Goal: Find specific fact: Find specific fact

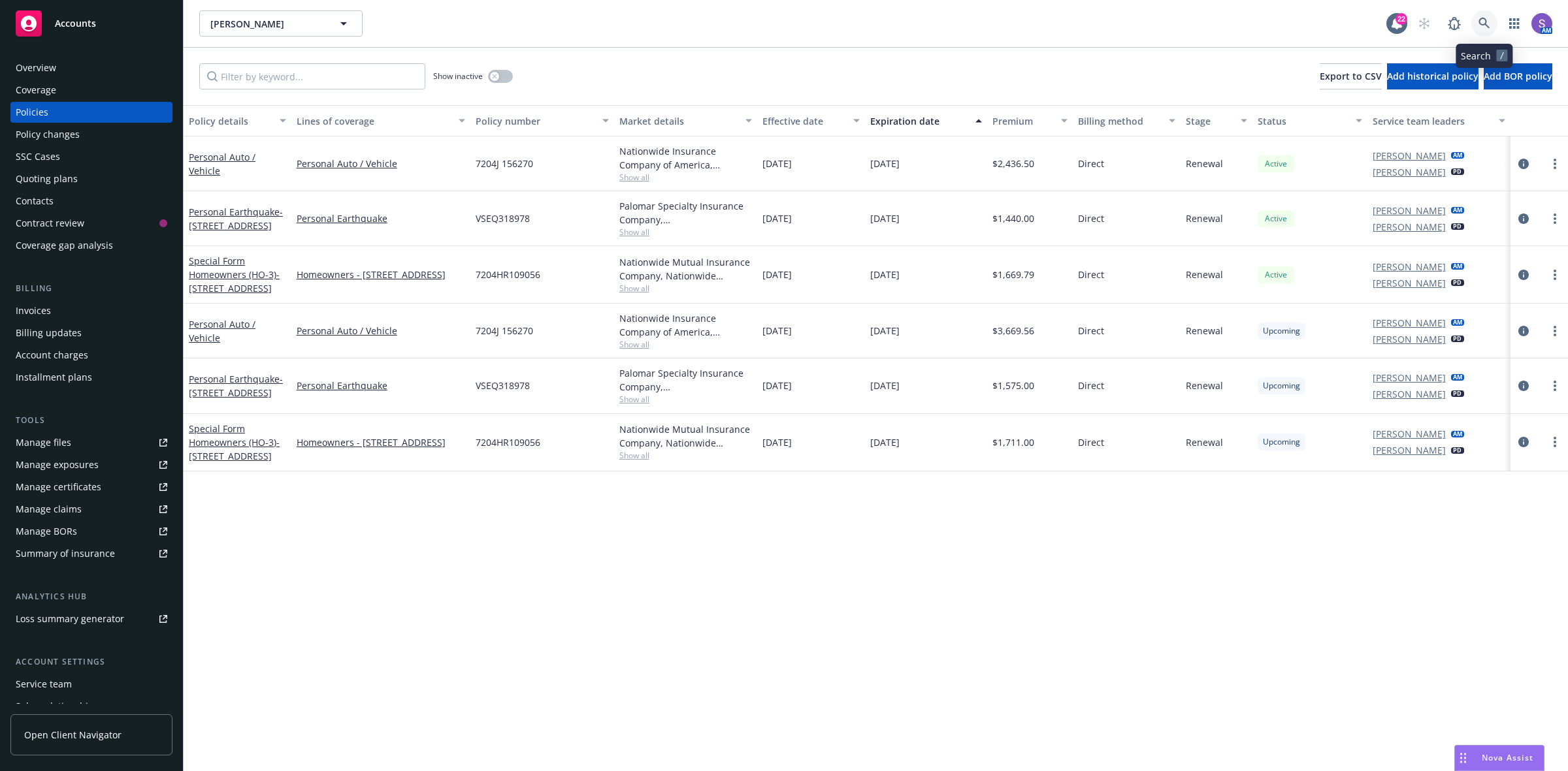
click at [1481, 21] on icon at bounding box center [1483, 23] width 11 height 11
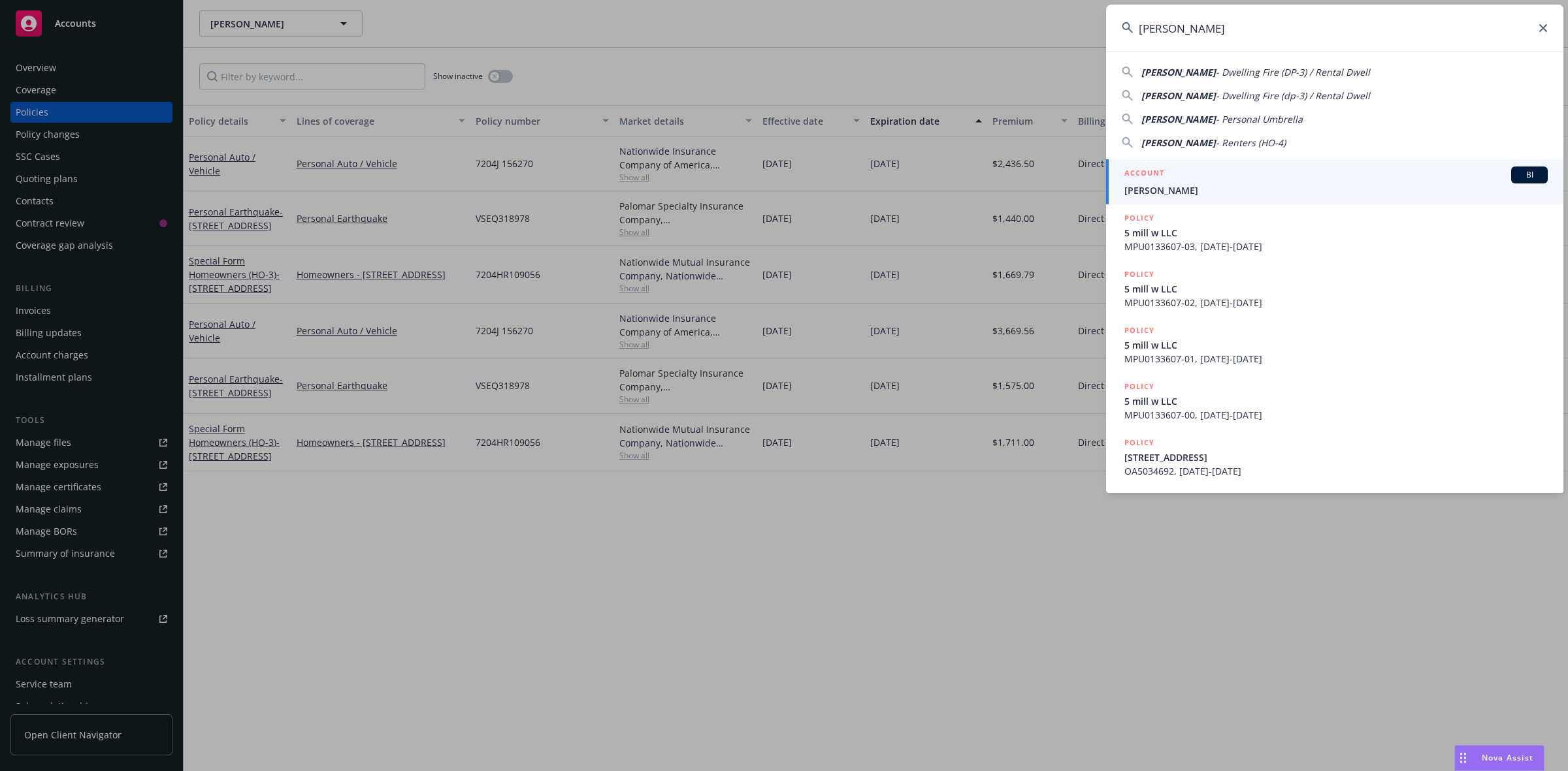
type input "[PERSON_NAME]"
click at [1159, 185] on span "[PERSON_NAME]" at bounding box center [1336, 191] width 424 height 14
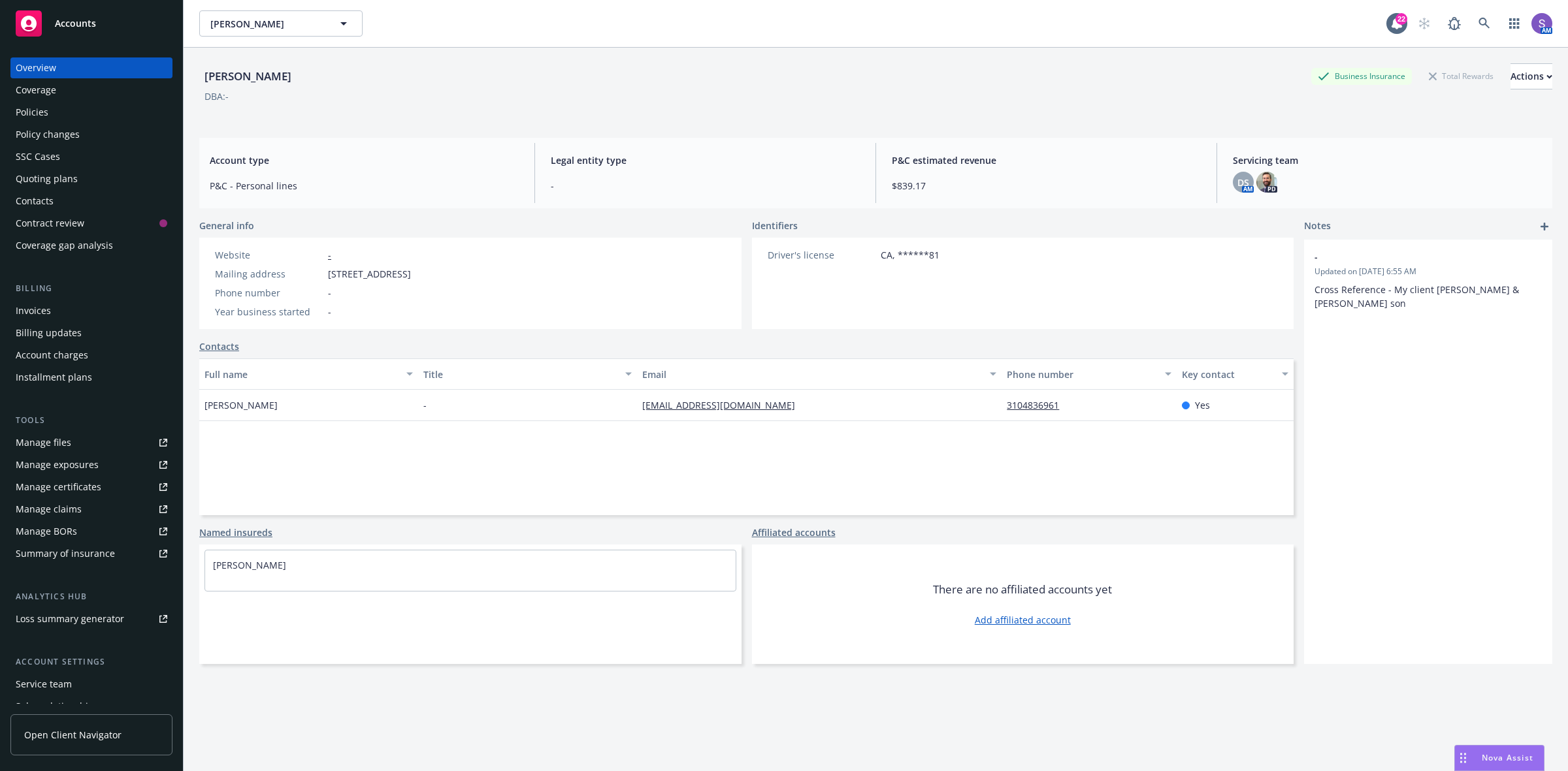
click at [411, 279] on span "[STREET_ADDRESS]" at bounding box center [370, 274] width 83 height 14
copy span "90277"
click at [1189, 48] on div "[PERSON_NAME] Business Insurance Total Rewards Actions DBA: -" at bounding box center [875, 87] width 1353 height 79
click at [1478, 25] on icon at bounding box center [1483, 23] width 11 height 11
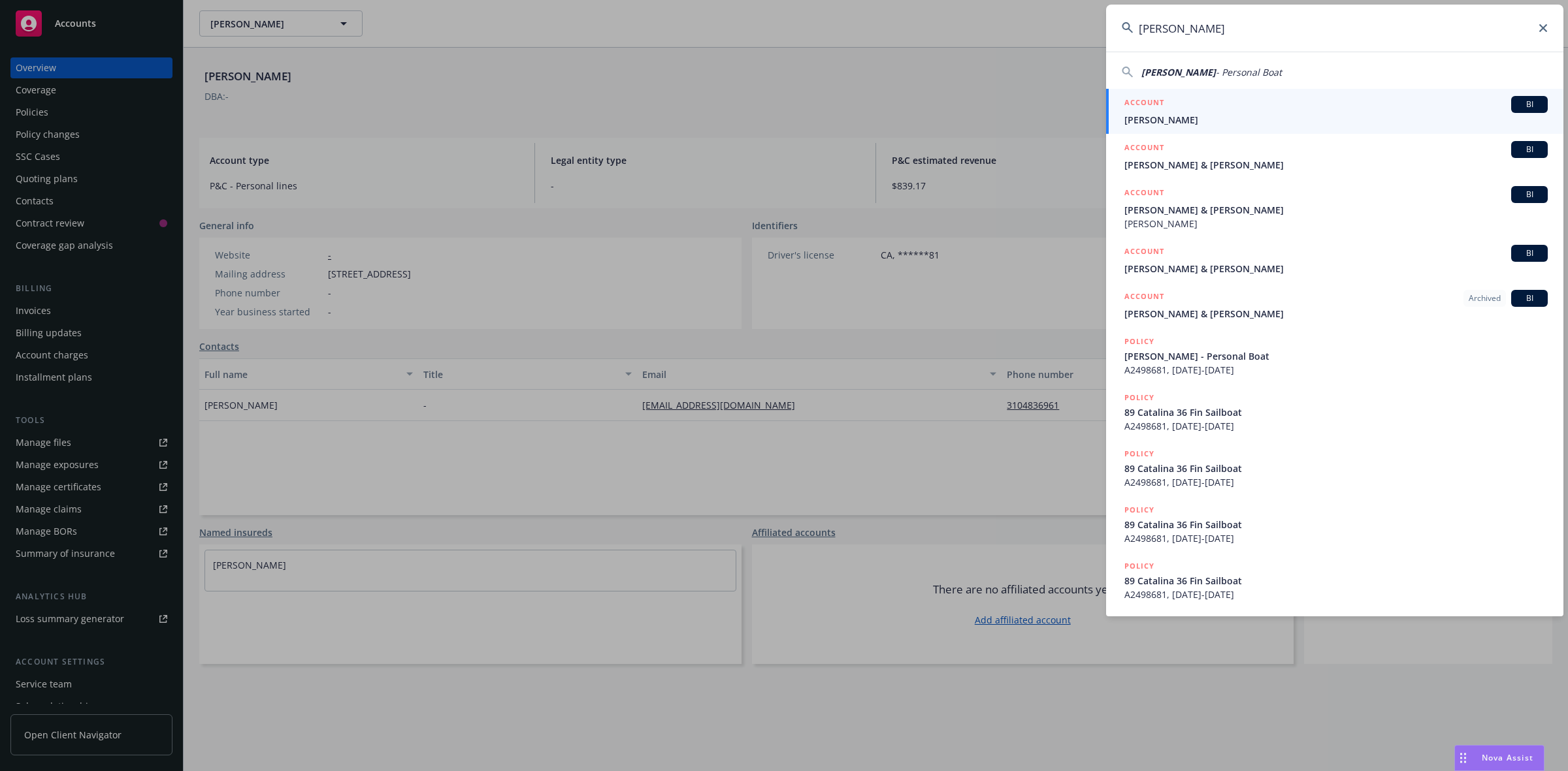
type input "[PERSON_NAME]"
click at [1174, 116] on span "[PERSON_NAME]" at bounding box center [1336, 120] width 424 height 14
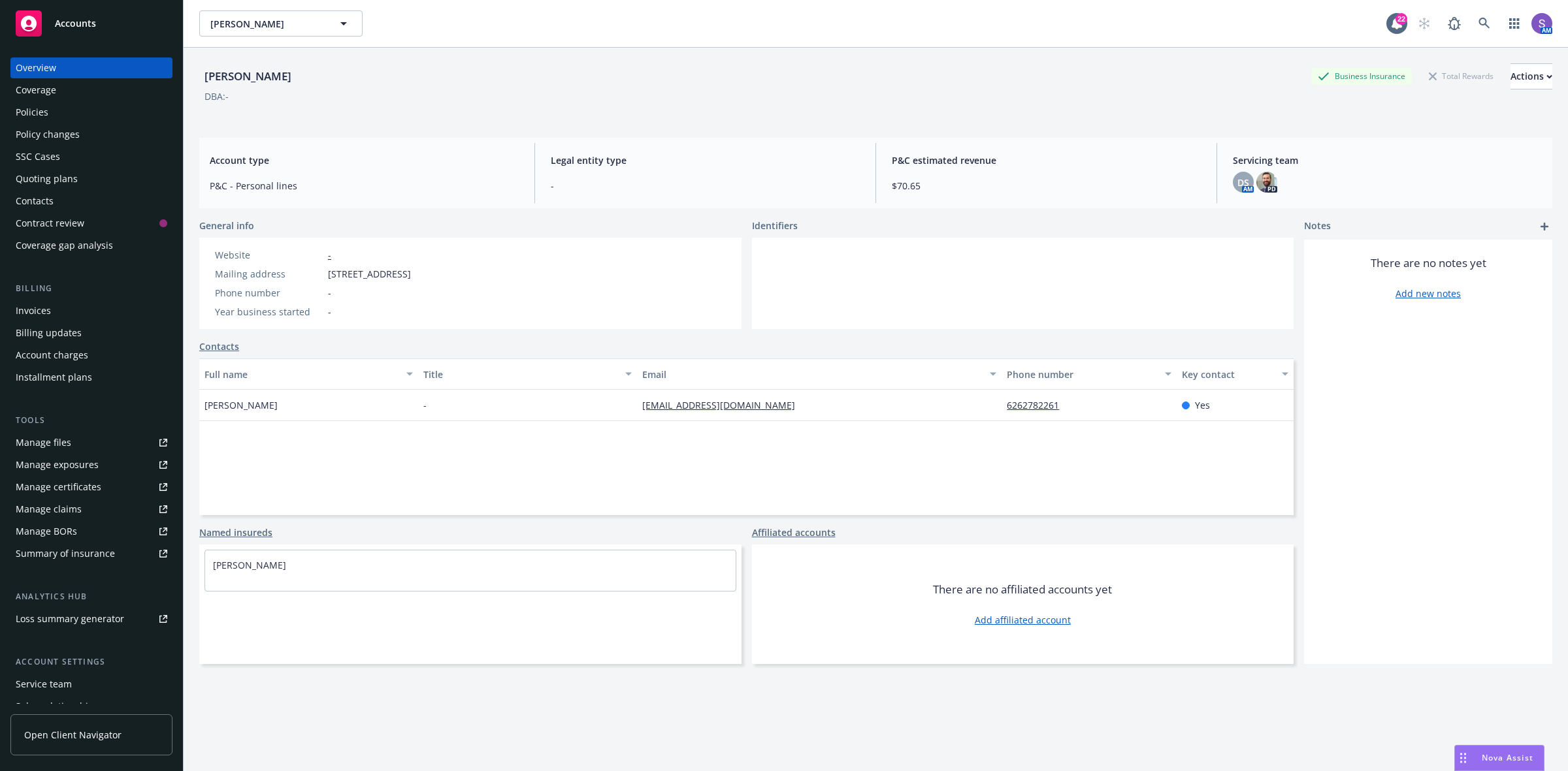
click at [411, 275] on span "[STREET_ADDRESS]" at bounding box center [370, 274] width 83 height 14
copy span "90740"
click at [1478, 23] on icon at bounding box center [1483, 23] width 11 height 11
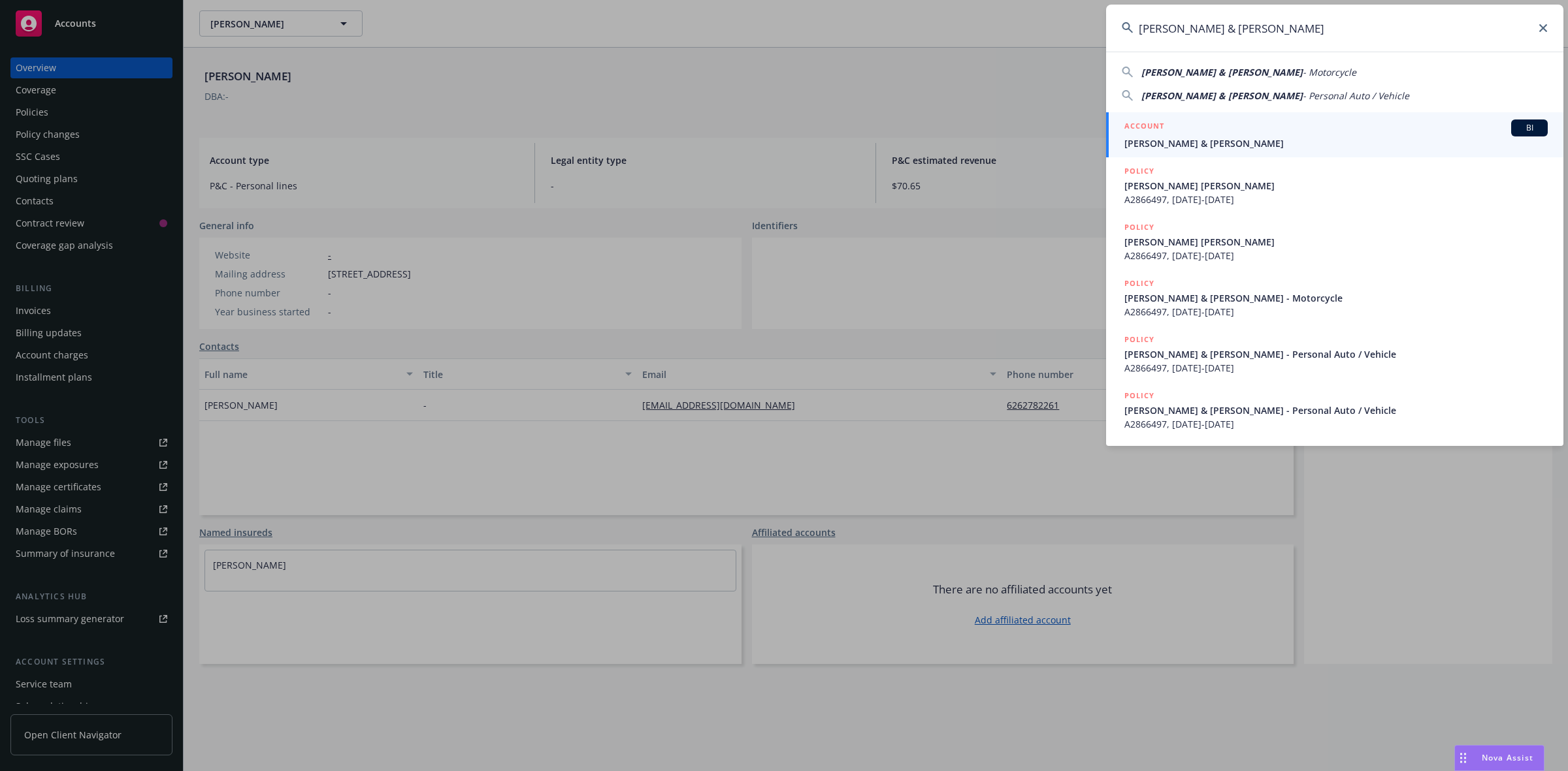
type input "[PERSON_NAME] & [PERSON_NAME]"
click at [1133, 137] on span "[PERSON_NAME] & [PERSON_NAME]" at bounding box center [1336, 144] width 424 height 14
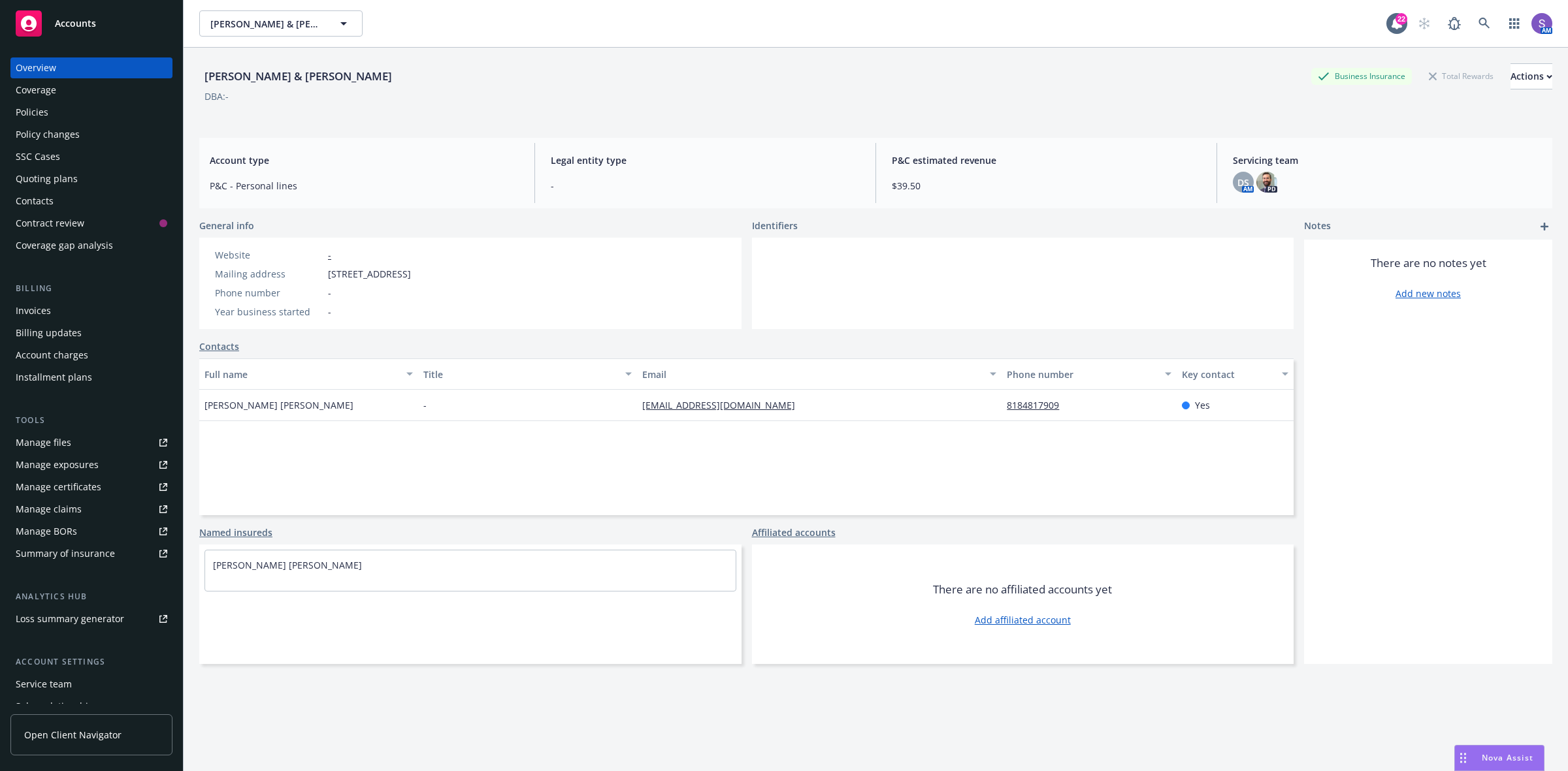
click at [411, 274] on span "[STREET_ADDRESS]" at bounding box center [370, 274] width 83 height 14
copy span "90712"
click at [1478, 24] on icon at bounding box center [1483, 23] width 11 height 11
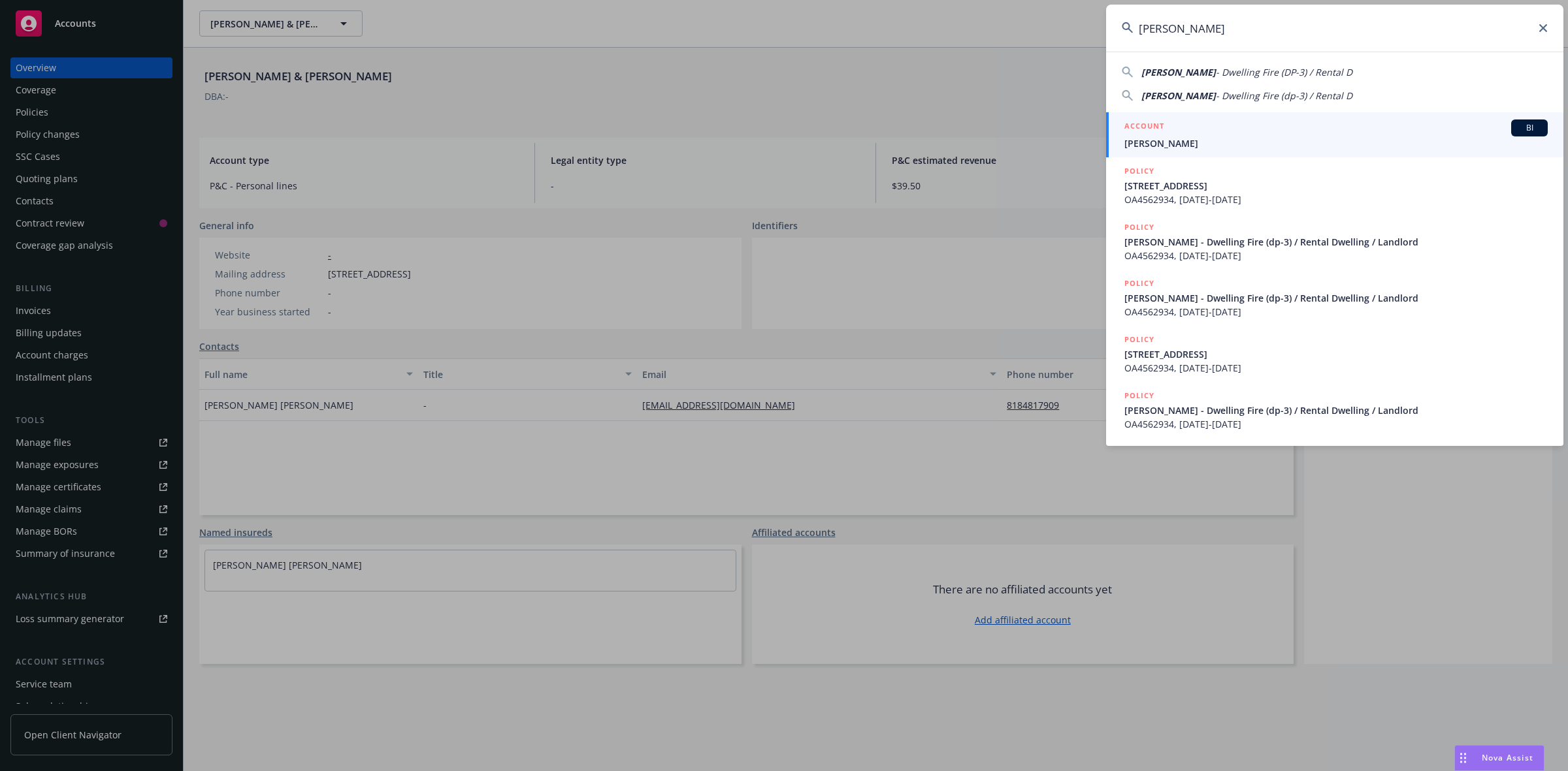
type input "[PERSON_NAME]"
click at [1165, 129] on div "ACCOUNT BI" at bounding box center [1336, 127] width 424 height 17
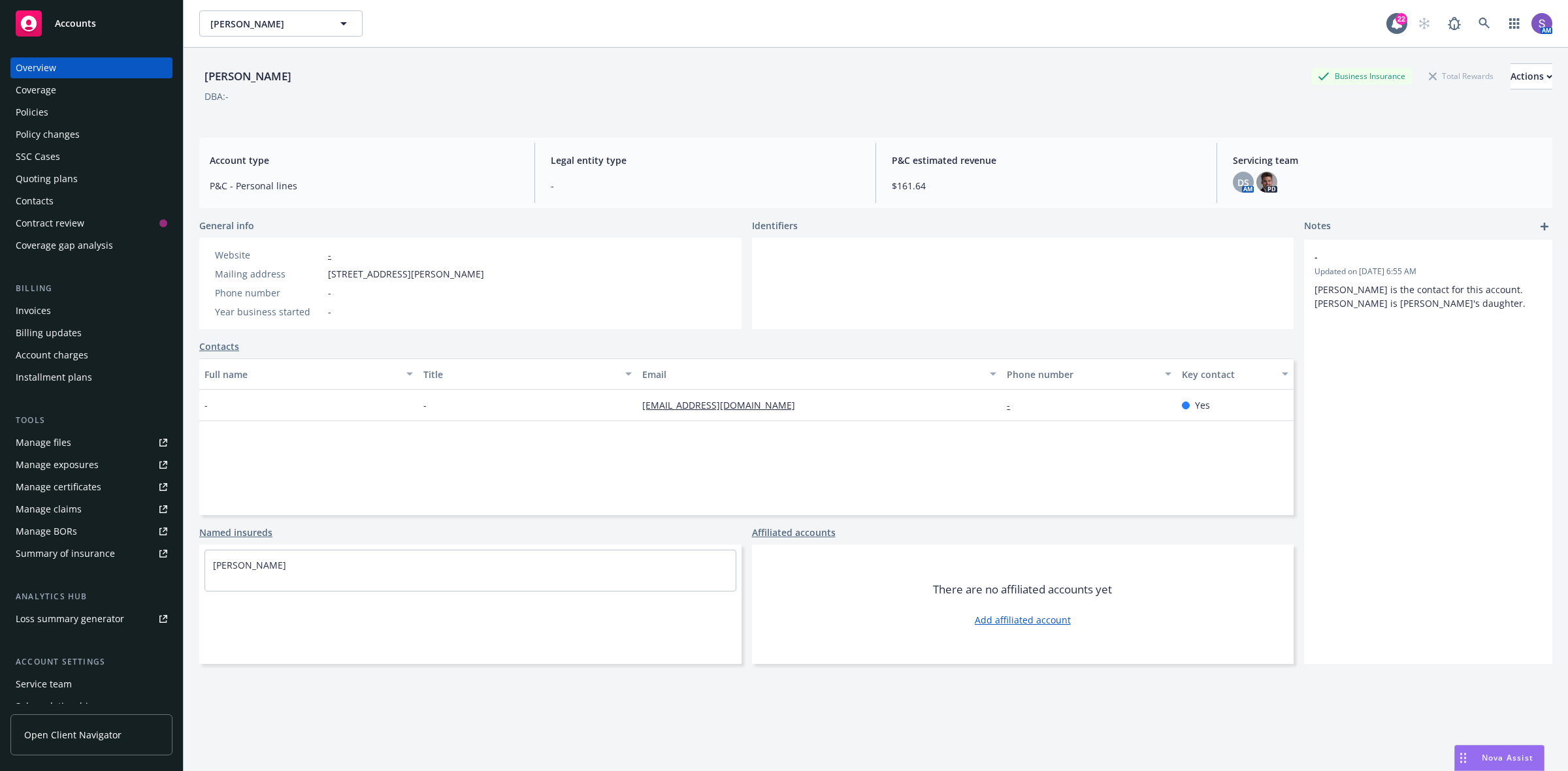
click at [484, 278] on span "[STREET_ADDRESS][PERSON_NAME]" at bounding box center [406, 274] width 156 height 14
copy span "95046"
click at [1471, 17] on link at bounding box center [1484, 24] width 26 height 26
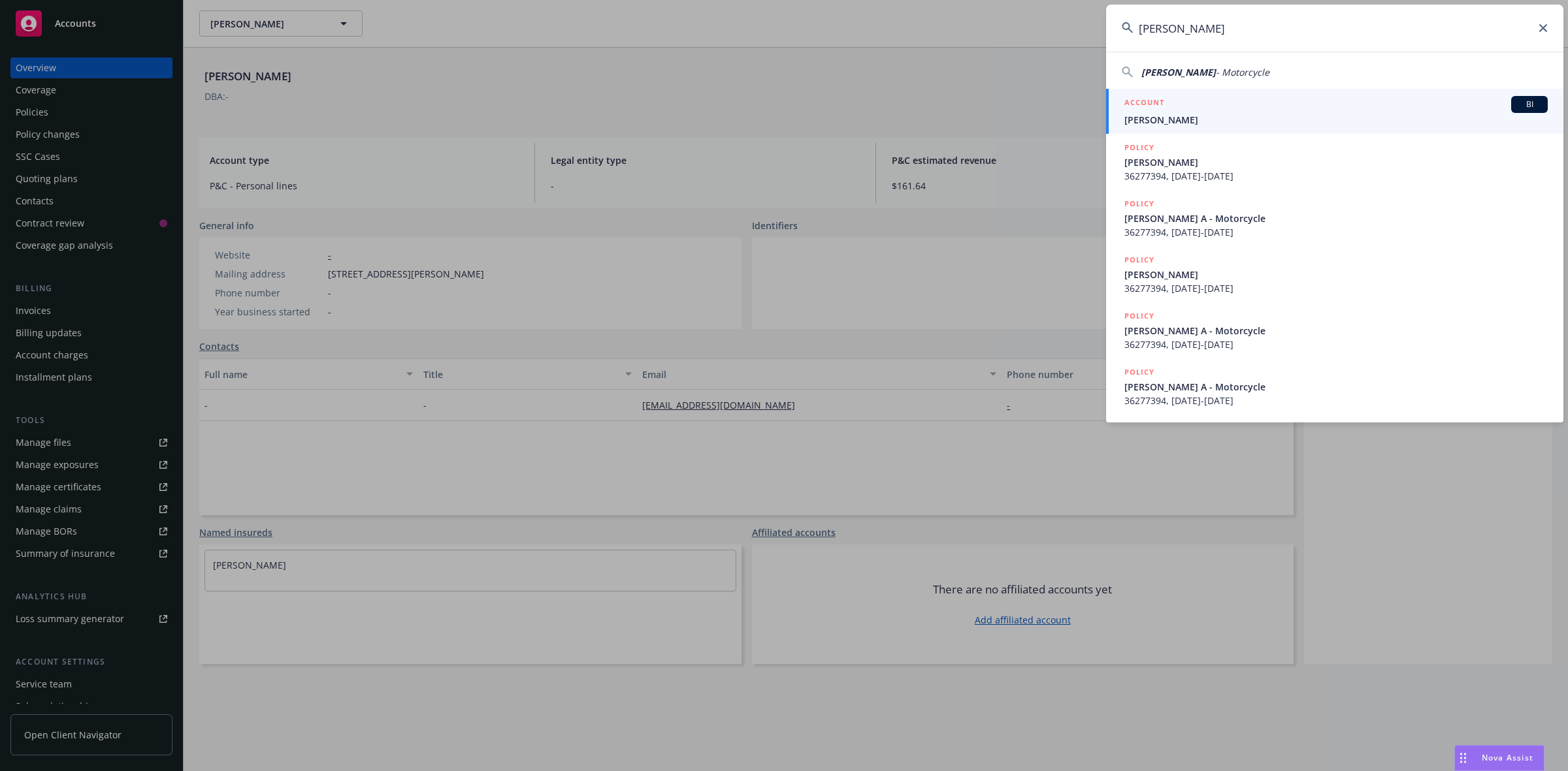
type input "[PERSON_NAME]"
click at [1179, 104] on div "ACCOUNT BI" at bounding box center [1336, 104] width 424 height 17
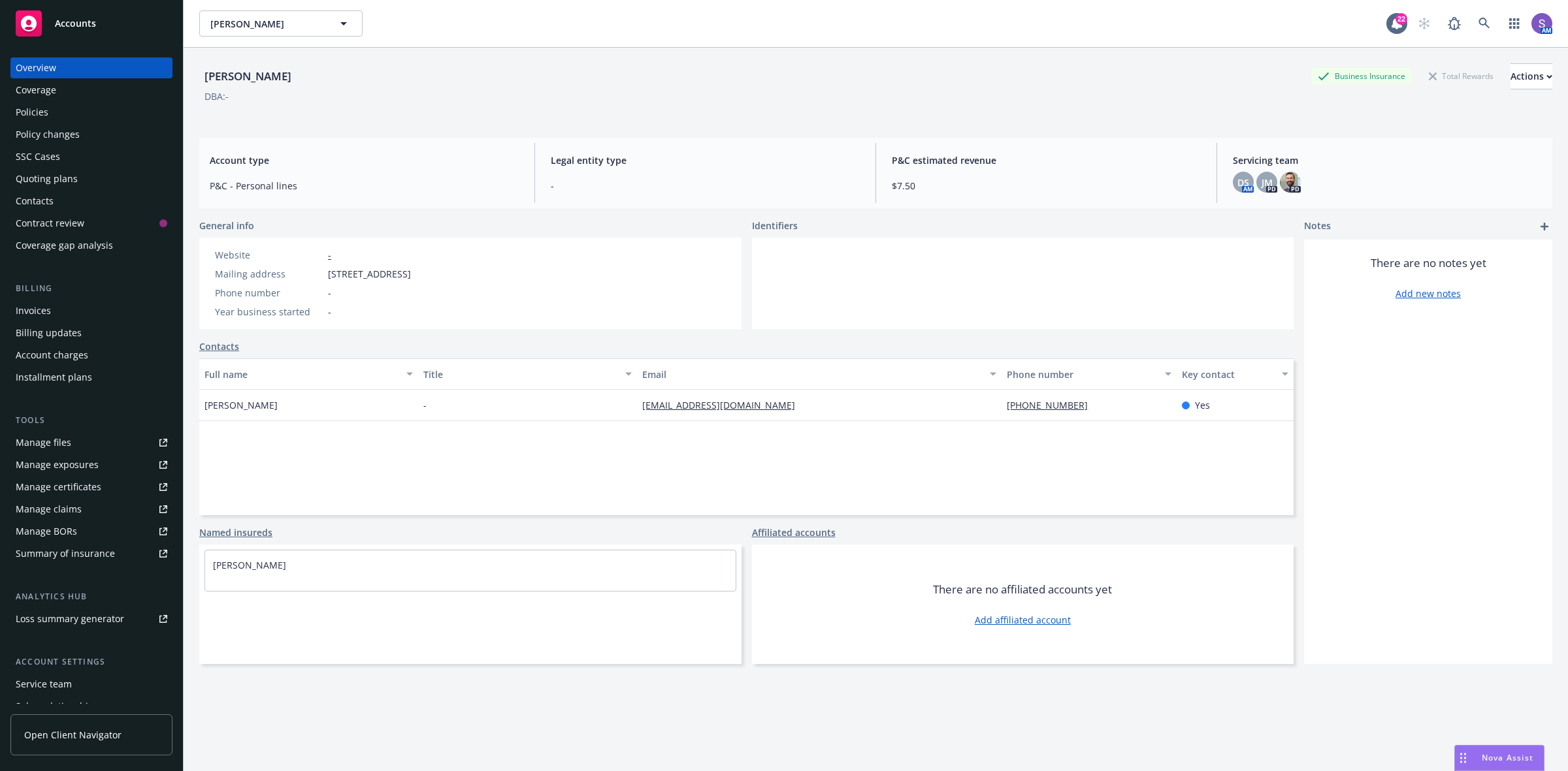
click at [411, 275] on span "[STREET_ADDRESS]" at bounding box center [370, 274] width 83 height 14
copy span "90808"
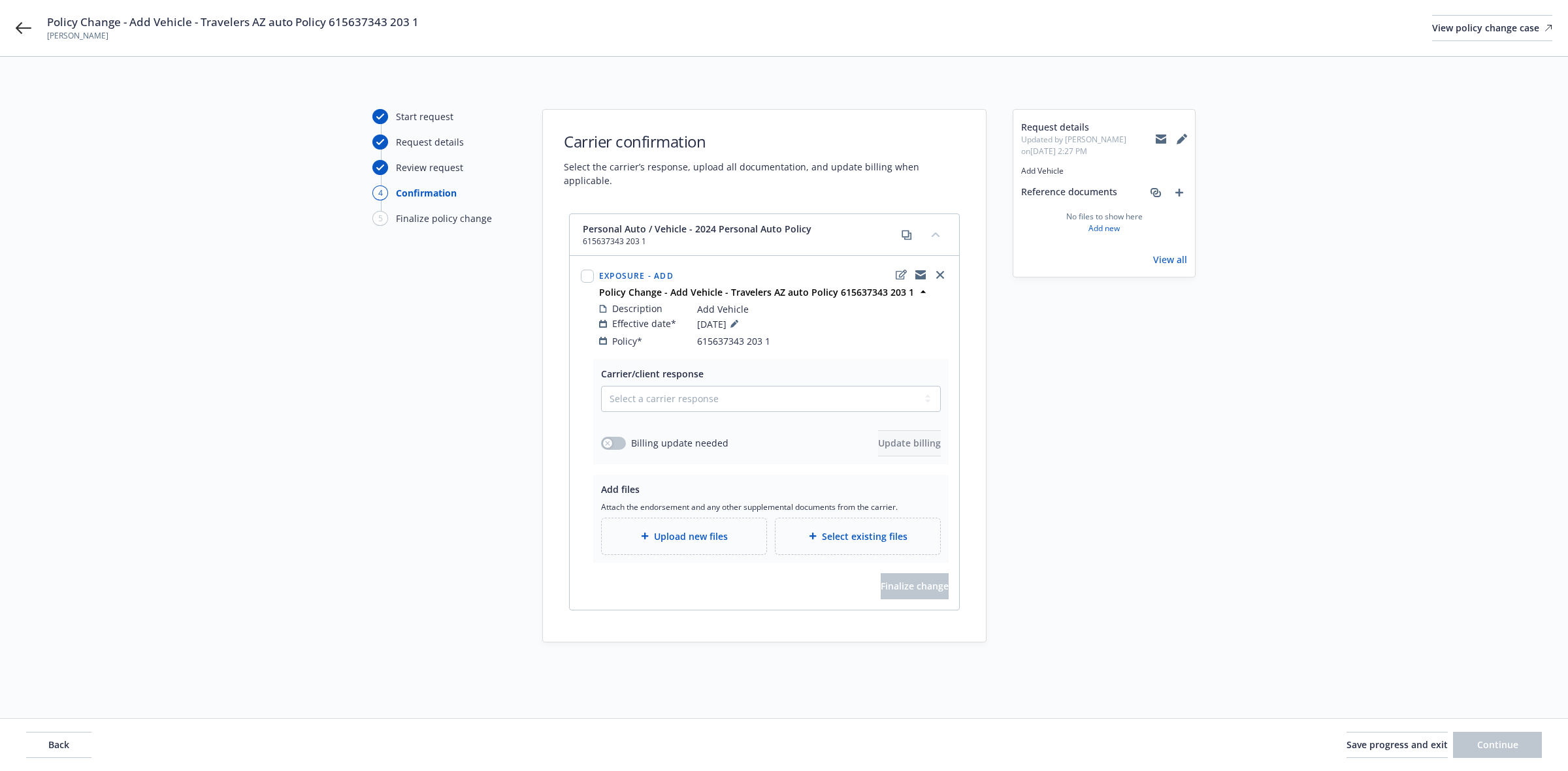
click at [739, 334] on span "615637343 203 1" at bounding box center [733, 341] width 73 height 14
copy span "615637343 203 1"
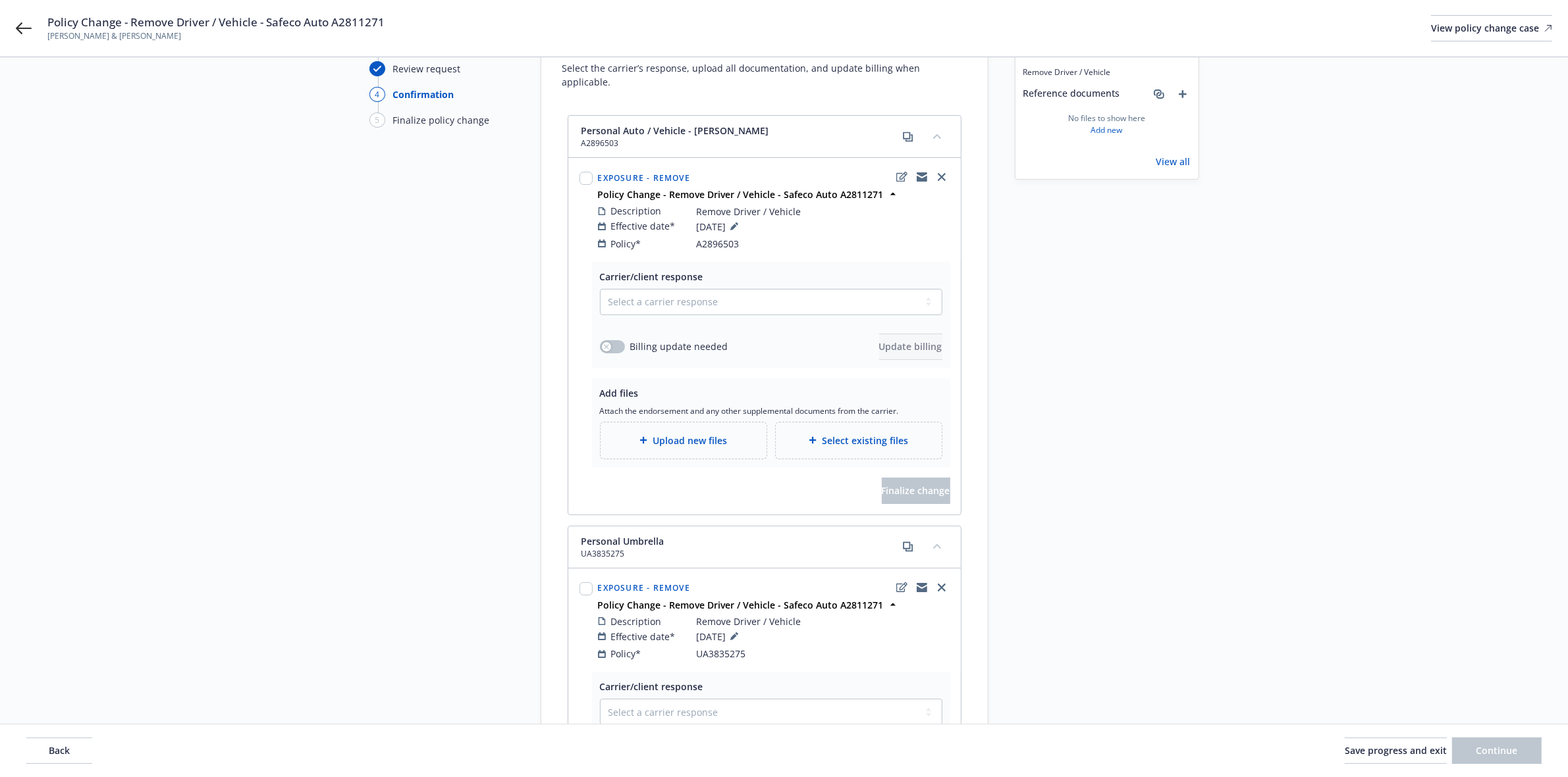
scroll to position [79, 0]
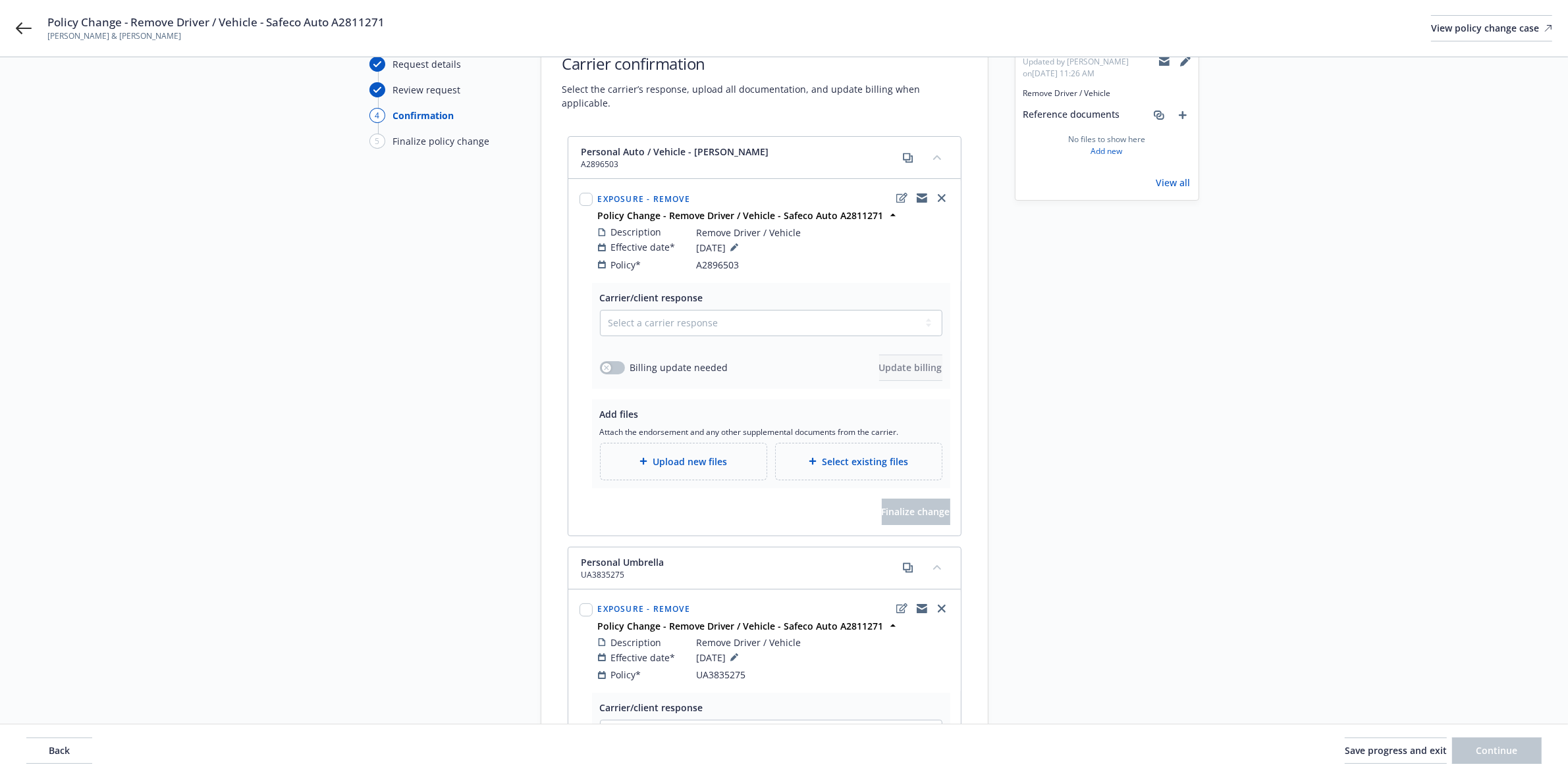
click at [724, 259] on div "Description Remove Driver / Vehicle Effective date* 08/30/2025 Policy* A2896503" at bounding box center [773, 248] width 357 height 52
click at [725, 258] on span "A2896503" at bounding box center [718, 265] width 43 height 14
copy span "A2896503"
click at [736, 669] on span "UA3835275" at bounding box center [721, 675] width 50 height 14
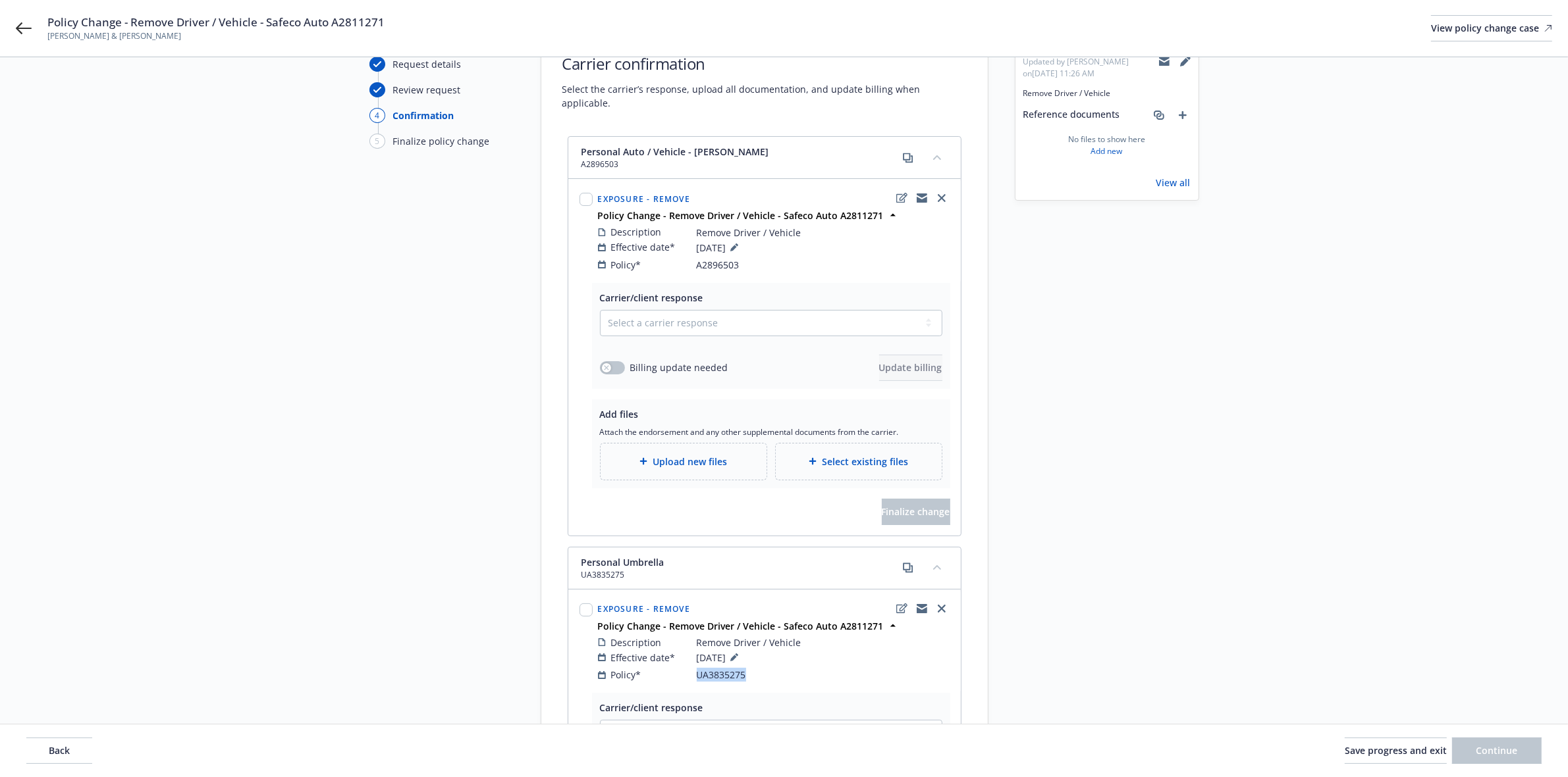
click at [736, 669] on span "UA3835275" at bounding box center [721, 675] width 50 height 14
copy span "UA3835275"
